Goal: Transaction & Acquisition: Purchase product/service

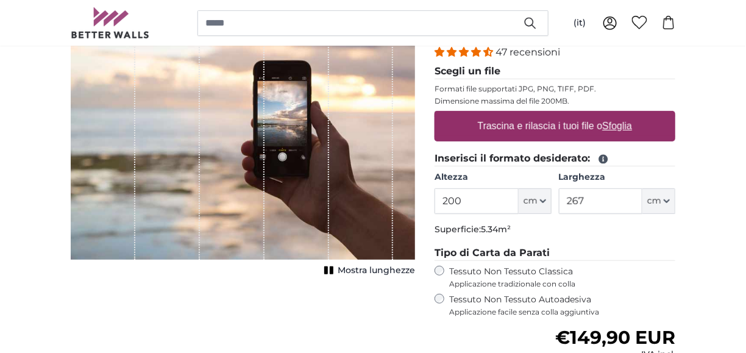
scroll to position [183, 0]
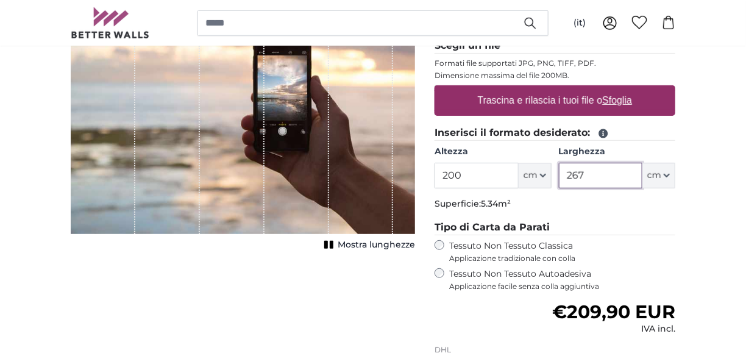
drag, startPoint x: 619, startPoint y: 177, endPoint x: 562, endPoint y: 178, distance: 57.3
click at [562, 178] on input "267" at bounding box center [600, 176] width 83 height 26
type input "60"
click at [562, 205] on p "Superficie: 1.20m²" at bounding box center [554, 204] width 241 height 12
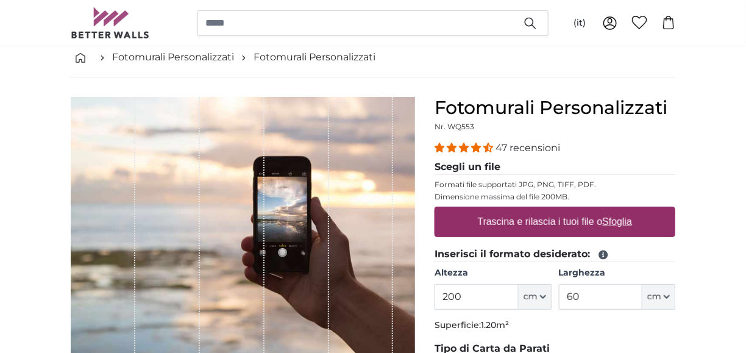
scroll to position [61, 0]
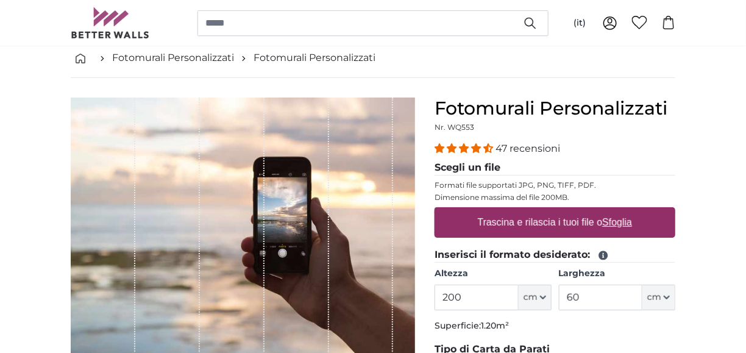
click at [537, 224] on label "Trascina e rilascia i tuoi file o Sfoglia" at bounding box center [555, 222] width 164 height 24
click at [537, 211] on input "Trascina e rilascia i tuoi file o Sfoglia" at bounding box center [554, 209] width 241 height 4
type input "**********"
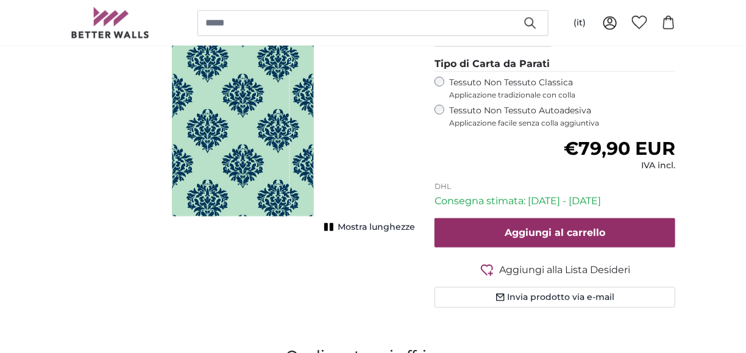
scroll to position [426, 0]
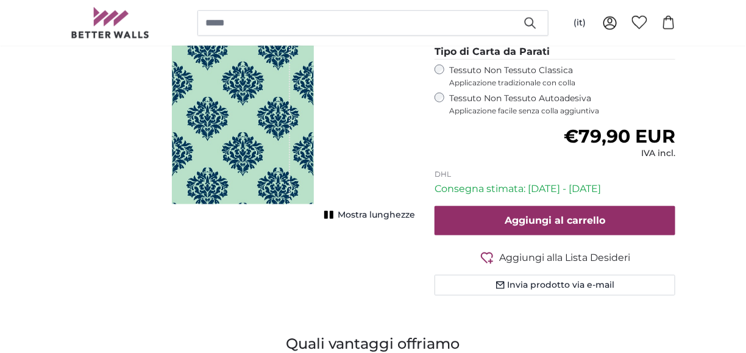
click at [372, 214] on span "Mostra lunghezze" at bounding box center [375, 215] width 77 height 12
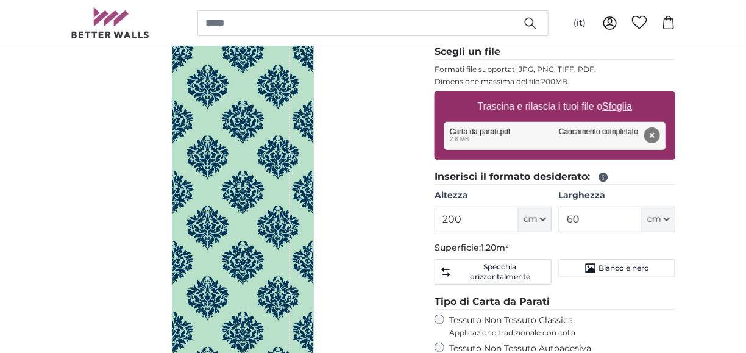
scroll to position [183, 0]
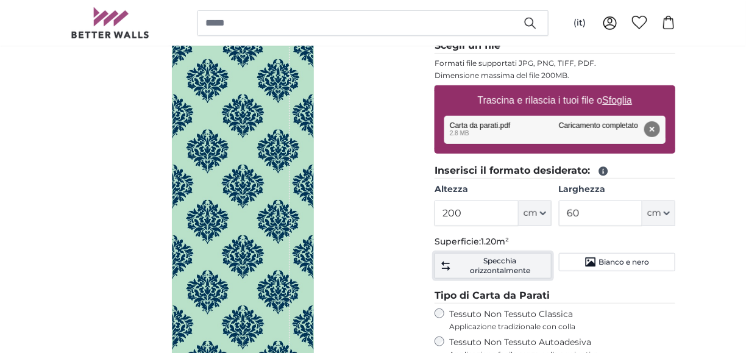
click at [482, 266] on span "Specchia orizzontalmente" at bounding box center [499, 265] width 91 height 19
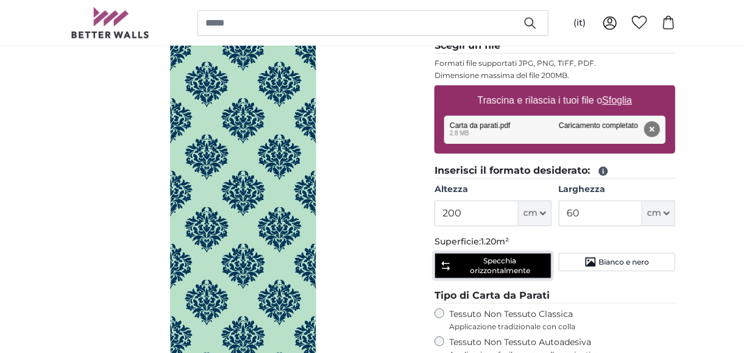
click at [482, 266] on span "Specchia orizzontalmente" at bounding box center [499, 265] width 91 height 19
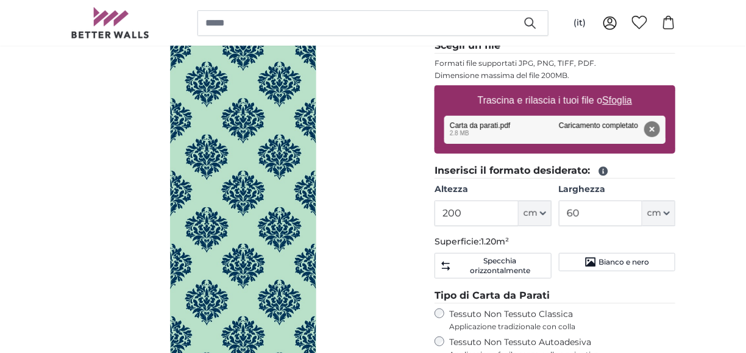
click at [401, 207] on div "[PERSON_NAME] immagine" at bounding box center [243, 235] width 344 height 518
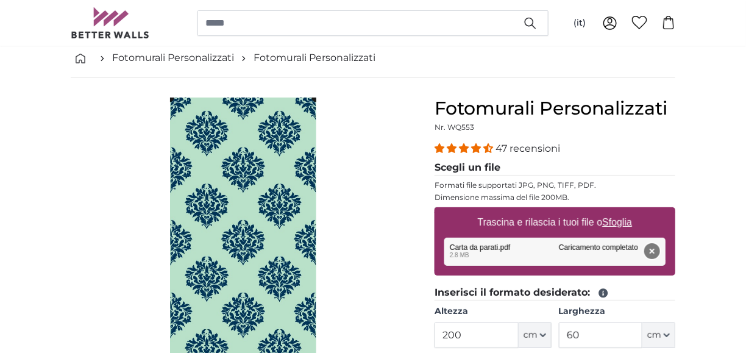
click at [654, 247] on button "Rimuovi" at bounding box center [652, 251] width 16 height 16
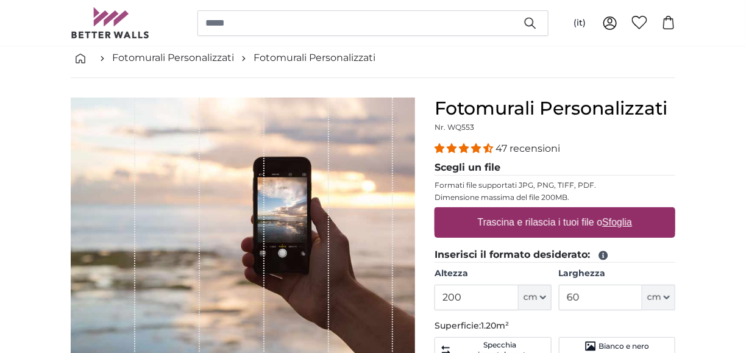
click at [609, 220] on u "Sfoglia" at bounding box center [617, 222] width 30 height 10
click at [609, 211] on input "Trascina e rilascia i tuoi file o Sfoglia" at bounding box center [554, 209] width 241 height 4
type input "**********"
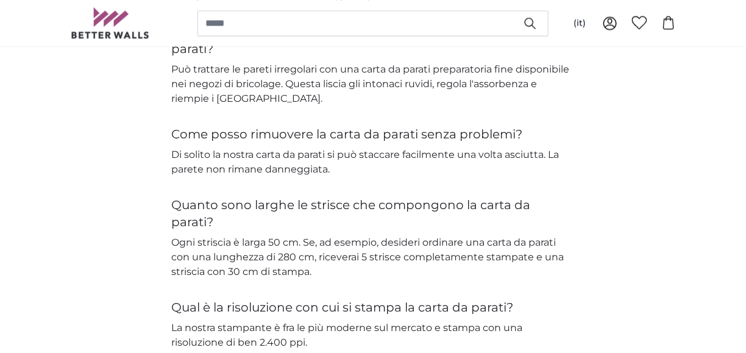
scroll to position [2315, 0]
